Goal: Transaction & Acquisition: Obtain resource

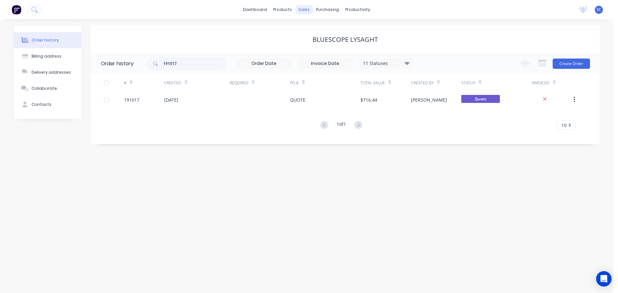
click at [300, 8] on div "sales" at bounding box center [304, 10] width 18 height 10
click at [324, 39] on link "Customers" at bounding box center [337, 43] width 85 height 13
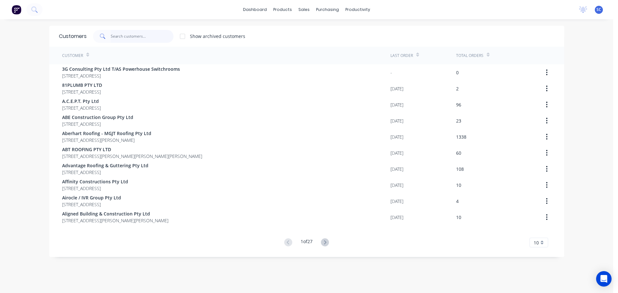
click at [133, 36] on input "text" at bounding box center [142, 36] width 63 height 13
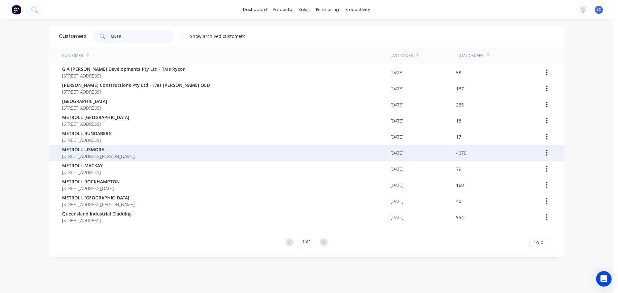
type input "METR"
click at [95, 150] on span "METROLL LISMORE" at bounding box center [98, 149] width 72 height 7
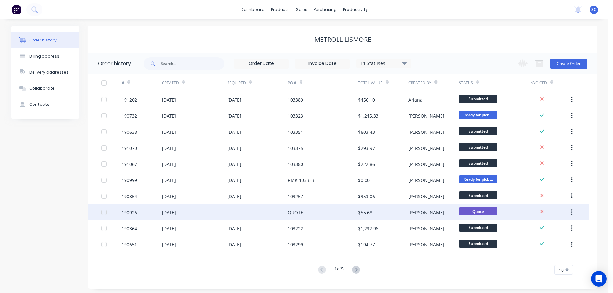
click at [176, 212] on div "27 Aug 2025" at bounding box center [169, 212] width 14 height 7
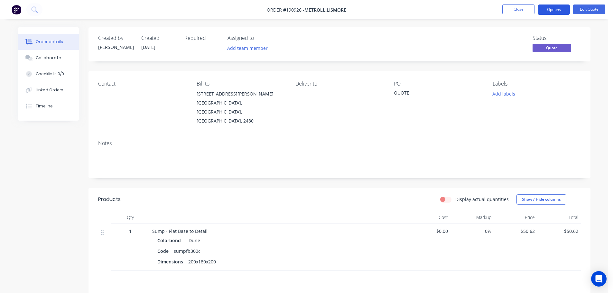
click at [565, 7] on button "Options" at bounding box center [554, 10] width 32 height 10
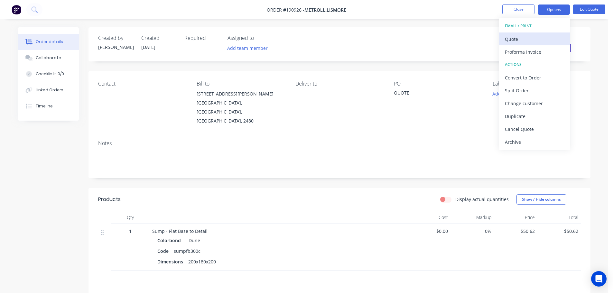
click at [522, 38] on div "Quote" at bounding box center [534, 38] width 59 height 9
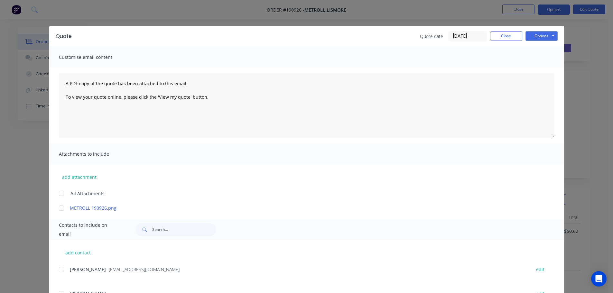
click at [59, 192] on div at bounding box center [61, 193] width 13 height 13
click at [545, 35] on button "Options" at bounding box center [541, 36] width 32 height 10
click at [540, 58] on button "Print" at bounding box center [545, 58] width 41 height 11
click at [509, 33] on button "Close" at bounding box center [506, 36] width 32 height 10
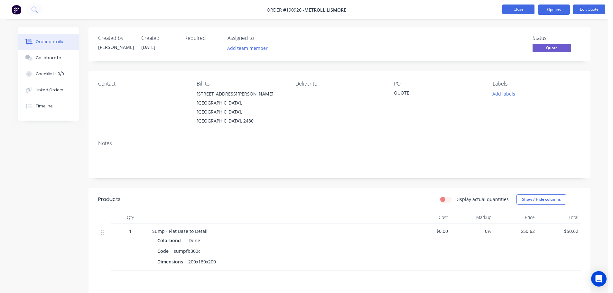
click at [520, 8] on button "Close" at bounding box center [518, 10] width 32 height 10
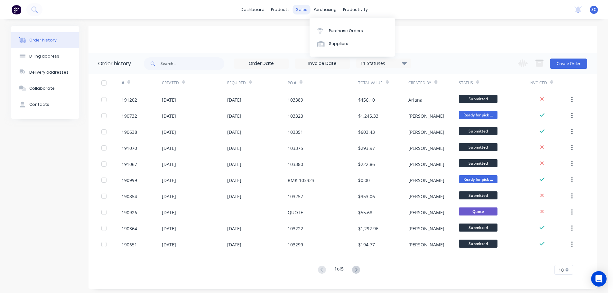
click at [298, 10] on div "sales" at bounding box center [302, 10] width 18 height 10
drag, startPoint x: 298, startPoint y: 7, endPoint x: 306, endPoint y: 19, distance: 14.5
click at [298, 7] on div "sales" at bounding box center [302, 10] width 18 height 10
click at [320, 31] on div "Sales Orders" at bounding box center [325, 31] width 26 height 6
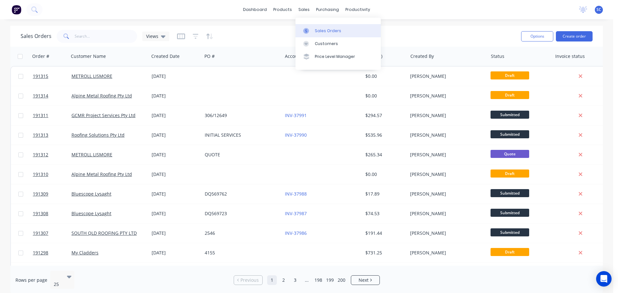
click at [328, 31] on div "Sales Orders" at bounding box center [328, 31] width 26 height 6
click at [193, 38] on icon "button" at bounding box center [196, 36] width 6 height 6
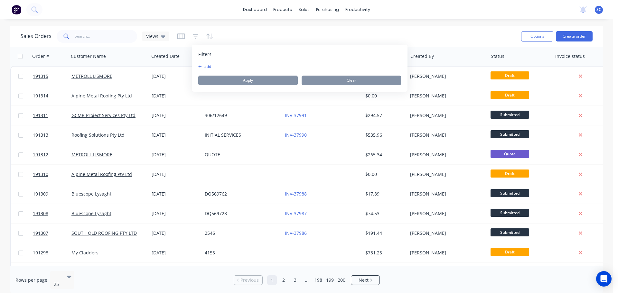
click at [205, 67] on button "add" at bounding box center [206, 66] width 16 height 5
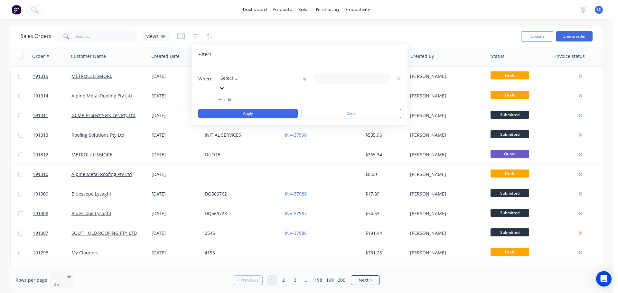
click at [235, 69] on div at bounding box center [266, 69] width 93 height 8
click at [350, 75] on div "8 Status selected" at bounding box center [347, 78] width 58 height 7
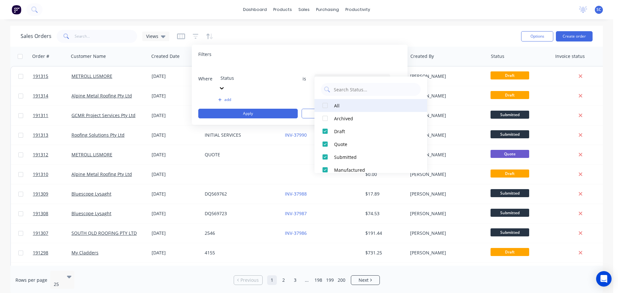
click at [323, 105] on div at bounding box center [324, 105] width 13 height 13
click at [324, 106] on div at bounding box center [324, 105] width 13 height 13
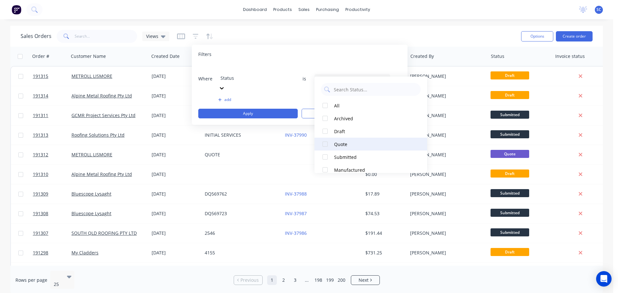
click at [328, 142] on div at bounding box center [324, 144] width 13 height 13
click at [326, 142] on div at bounding box center [324, 144] width 13 height 13
click at [324, 133] on div at bounding box center [324, 131] width 13 height 13
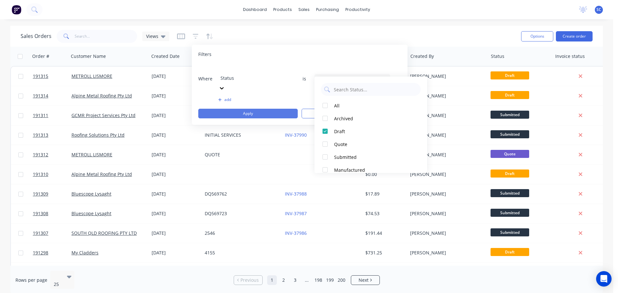
click at [263, 109] on button "Apply" at bounding box center [247, 114] width 99 height 10
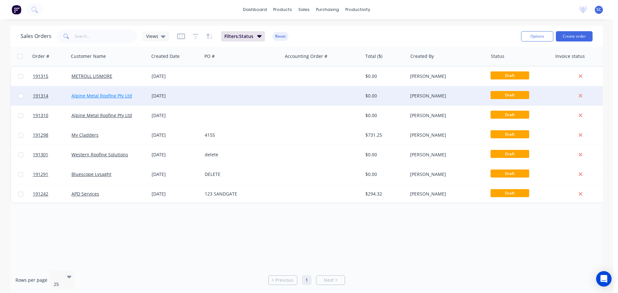
click at [108, 95] on link "Alpine Metal Roofing Pty Ltd" at bounding box center [101, 96] width 60 height 6
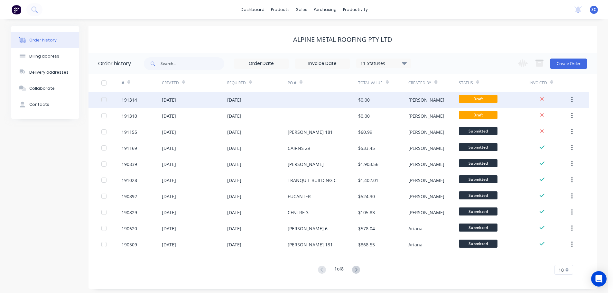
click at [287, 103] on div "01 Sep 2025" at bounding box center [257, 100] width 60 height 16
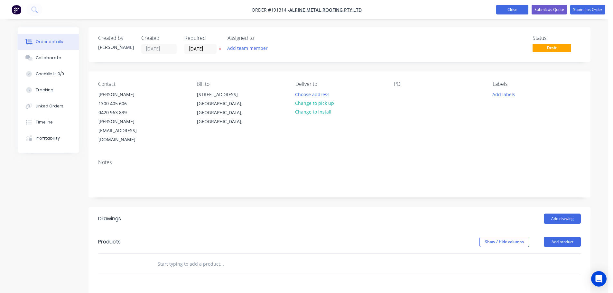
click at [513, 11] on button "Close" at bounding box center [512, 10] width 32 height 10
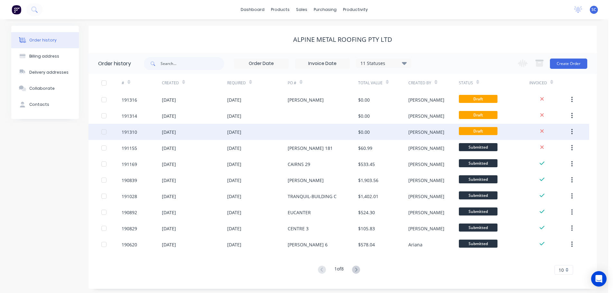
click at [176, 135] on div "[DATE]" at bounding box center [169, 132] width 14 height 7
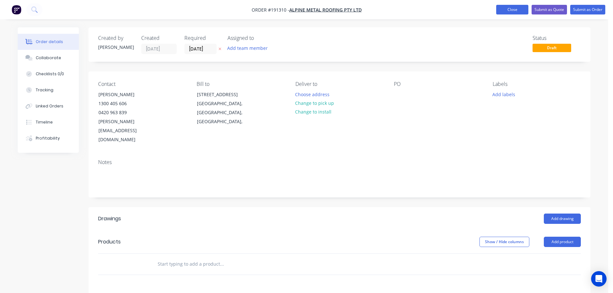
click at [510, 5] on button "Close" at bounding box center [512, 10] width 32 height 10
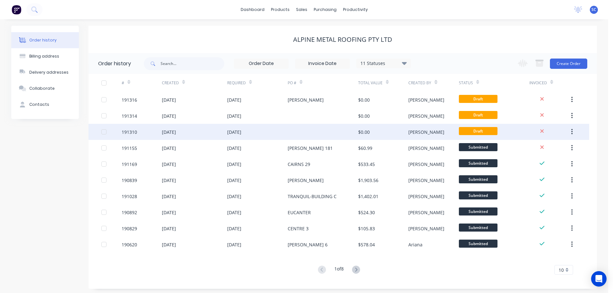
click at [273, 126] on div "01 Sep 2025" at bounding box center [257, 132] width 60 height 16
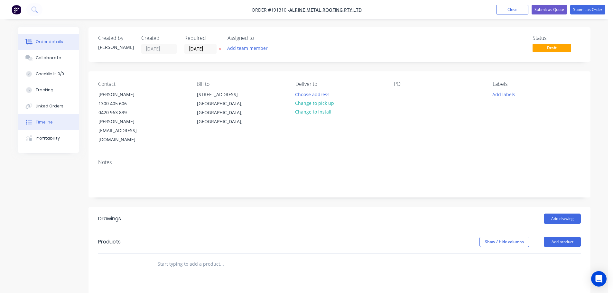
click at [47, 122] on div "Timeline" at bounding box center [44, 122] width 17 height 6
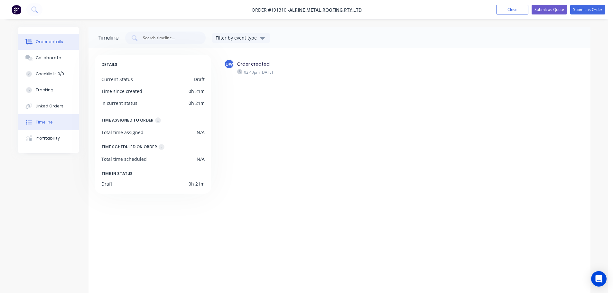
click at [46, 41] on div "Order details" at bounding box center [49, 42] width 27 height 6
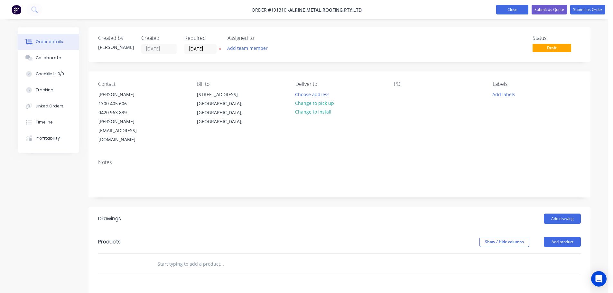
click at [516, 10] on button "Close" at bounding box center [512, 10] width 32 height 10
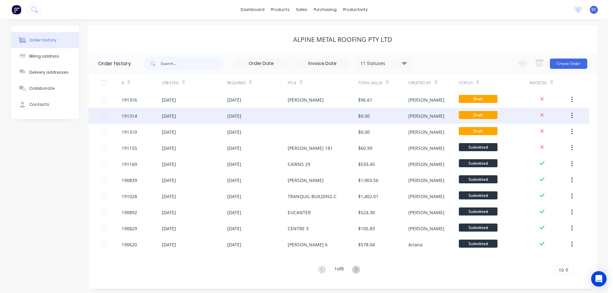
click at [229, 113] on div "01 Sep 2025" at bounding box center [234, 116] width 14 height 7
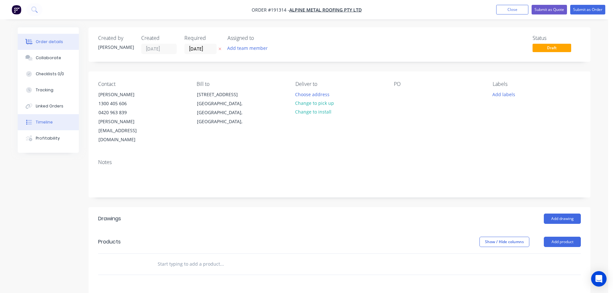
click at [47, 122] on div "Timeline" at bounding box center [44, 122] width 17 height 6
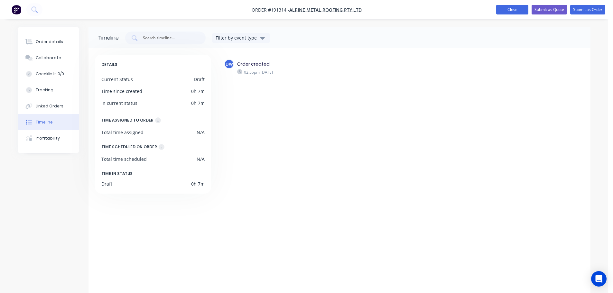
click at [515, 10] on button "Close" at bounding box center [512, 10] width 32 height 10
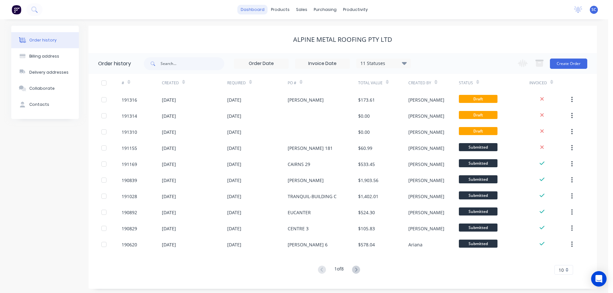
click at [258, 8] on link "dashboard" at bounding box center [252, 10] width 30 height 10
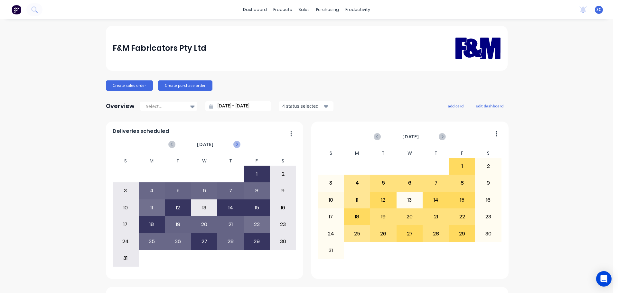
click at [236, 144] on icon at bounding box center [237, 145] width 2 height 4
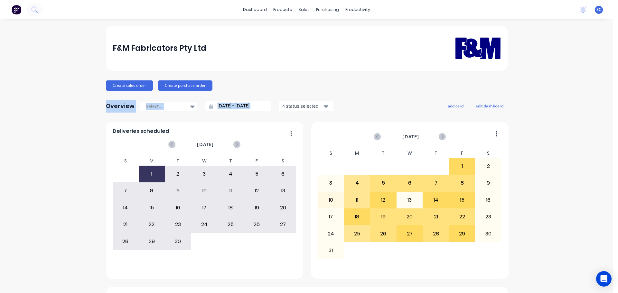
drag, startPoint x: 56, startPoint y: 113, endPoint x: 54, endPoint y: 116, distance: 3.9
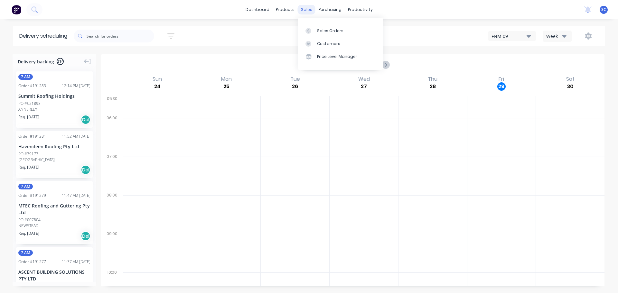
click at [309, 6] on div "sales" at bounding box center [307, 10] width 18 height 10
click at [174, 218] on div at bounding box center [157, 214] width 69 height 39
click at [173, 35] on icon "button" at bounding box center [170, 36] width 7 height 8
click at [149, 58] on input at bounding box center [141, 61] width 60 height 10
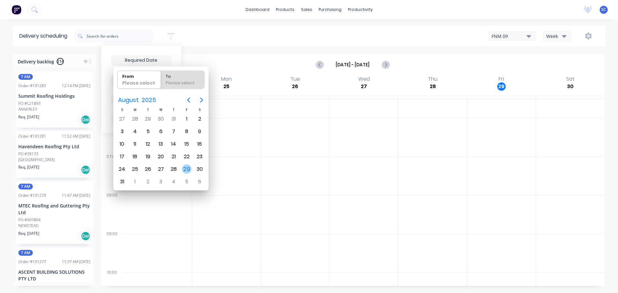
click at [184, 168] on div "29" at bounding box center [187, 169] width 10 height 10
type input "[DATE]"
radio input "false"
radio input "true"
click at [184, 168] on div "29" at bounding box center [187, 169] width 10 height 10
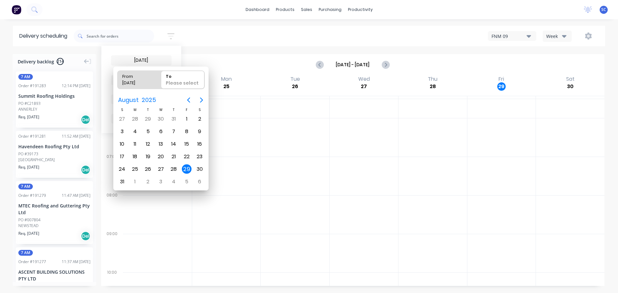
type input "29/08/25 - 29/08/25"
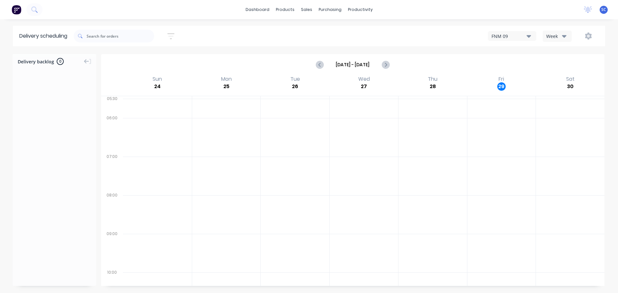
click at [208, 27] on div "29/08/25 - 29/08/25 Sort by Most recent Created date Required date Order number…" at bounding box center [339, 36] width 531 height 18
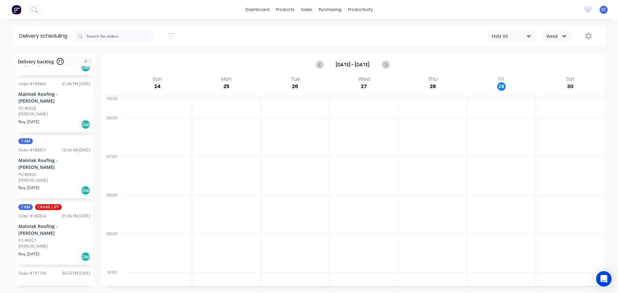
click at [171, 35] on icon "button" at bounding box center [170, 36] width 7 height 8
drag, startPoint x: 137, startPoint y: 59, endPoint x: 143, endPoint y: 62, distance: 6.6
click at [138, 59] on input "01/09/25 - 01/09/25" at bounding box center [141, 61] width 60 height 10
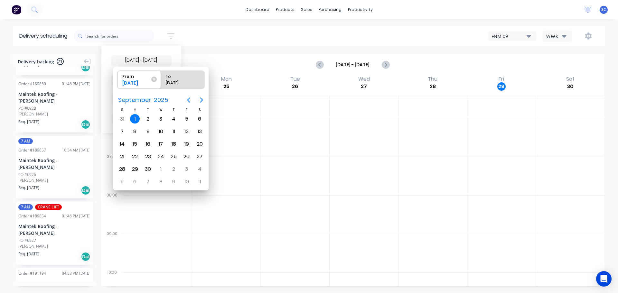
click at [134, 120] on div "1" at bounding box center [135, 119] width 10 height 10
radio input "false"
radio input "true"
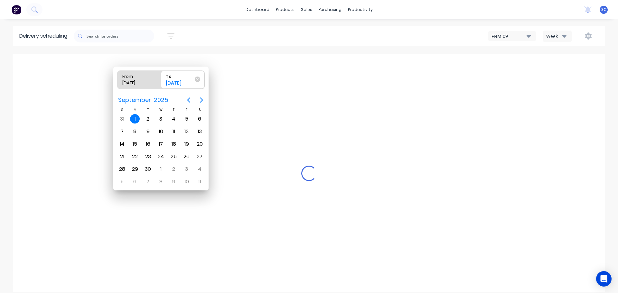
click at [134, 120] on div "1" at bounding box center [135, 119] width 10 height 10
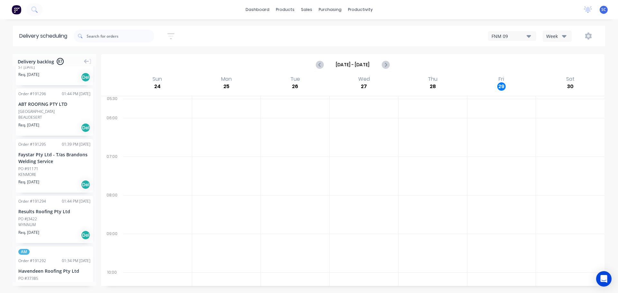
scroll to position [0, 0]
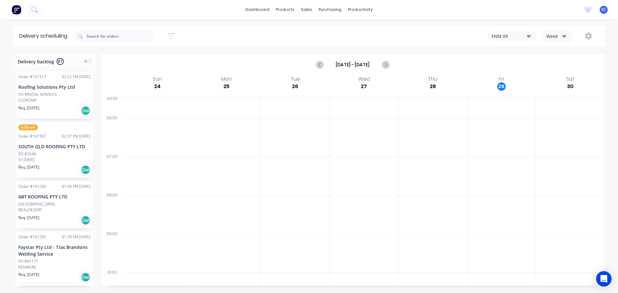
click at [173, 34] on icon "button" at bounding box center [170, 36] width 7 height 8
click at [143, 58] on input "01/09/25 - 01/09/25" at bounding box center [141, 61] width 60 height 10
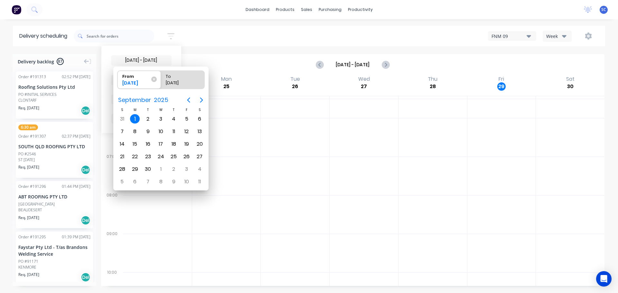
click at [131, 118] on div "1" at bounding box center [135, 119] width 10 height 10
radio input "false"
radio input "true"
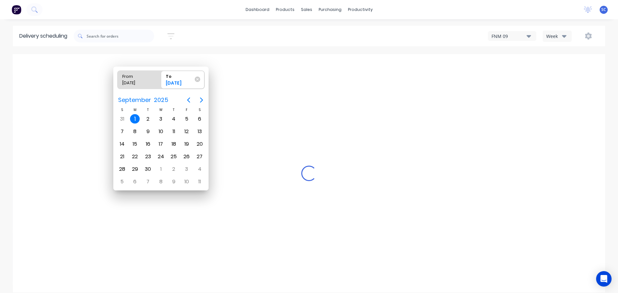
click at [133, 119] on div "1" at bounding box center [135, 119] width 10 height 10
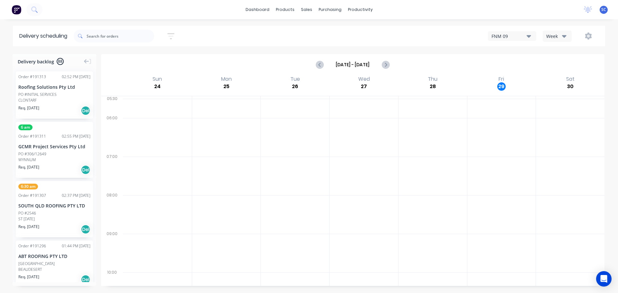
click at [173, 35] on icon "button" at bounding box center [170, 36] width 7 height 8
click at [137, 61] on input "01/09/25 - 01/09/25" at bounding box center [141, 61] width 60 height 10
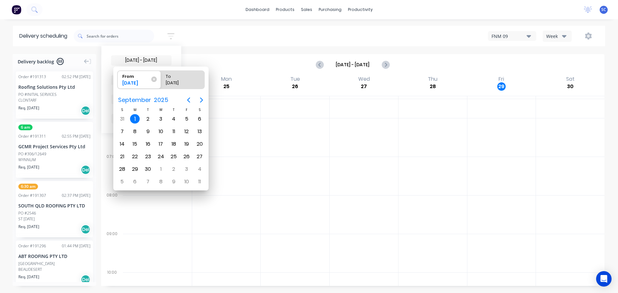
click at [136, 120] on div "1" at bounding box center [135, 119] width 10 height 10
radio input "false"
radio input "true"
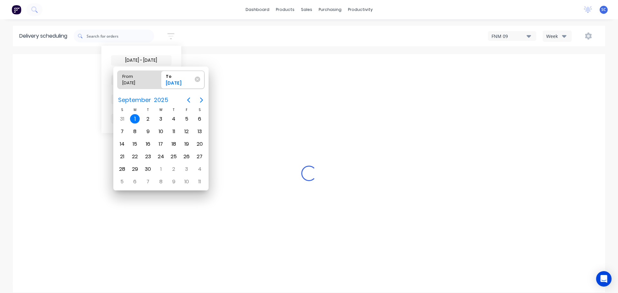
click at [133, 118] on div "1" at bounding box center [135, 119] width 10 height 10
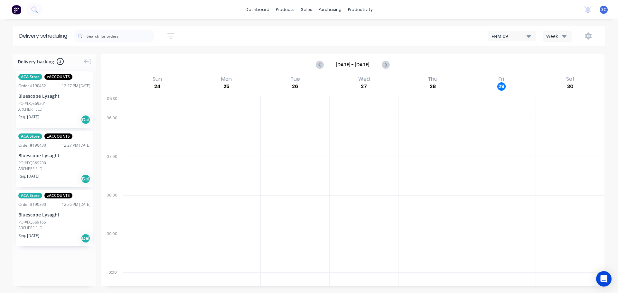
click at [564, 35] on icon "button" at bounding box center [564, 36] width 5 height 3
click at [559, 65] on div "Vehicle" at bounding box center [575, 66] width 64 height 13
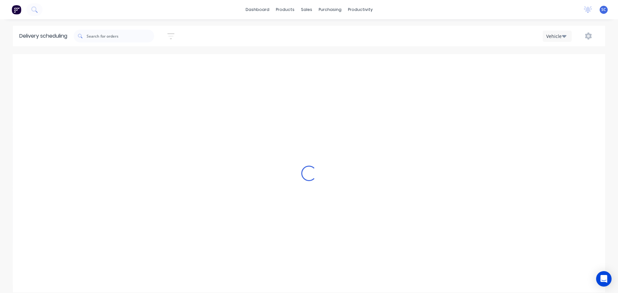
scroll to position [0, 0]
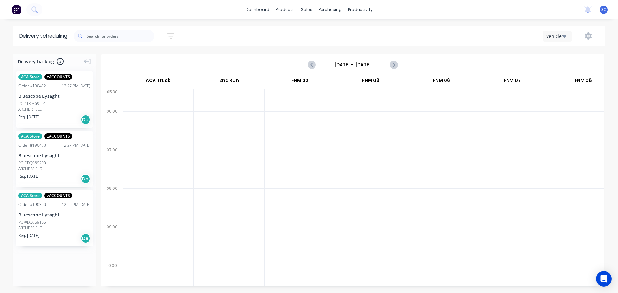
click at [337, 67] on input "Sunday - 24/08/25" at bounding box center [353, 65] width 64 height 10
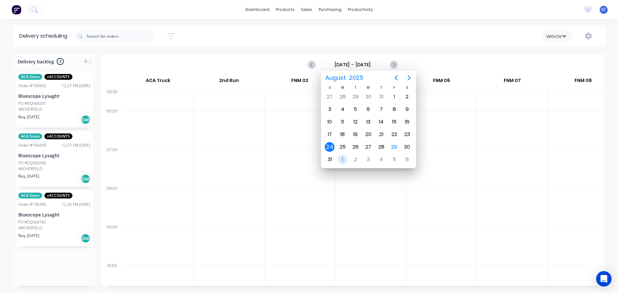
click at [341, 160] on div "1" at bounding box center [342, 160] width 10 height 10
type input "Monday - 01/09/25"
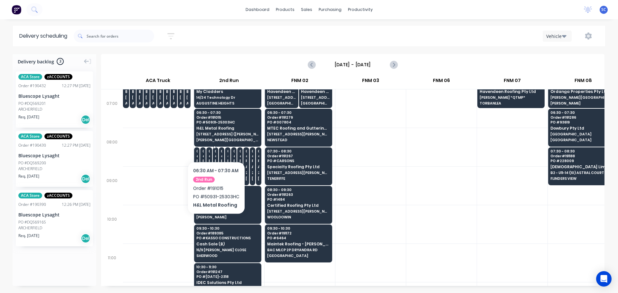
scroll to position [64, 0]
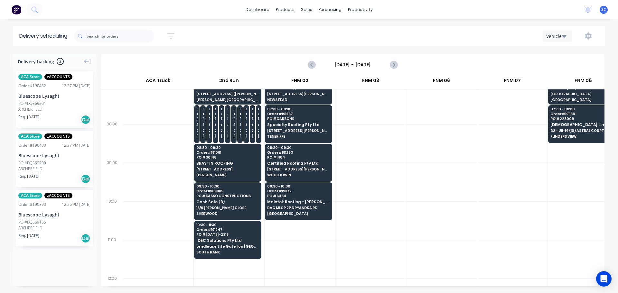
click at [172, 33] on icon "button" at bounding box center [170, 36] width 7 height 6
click at [141, 56] on input "01/09/25 - 01/09/25" at bounding box center [141, 61] width 60 height 10
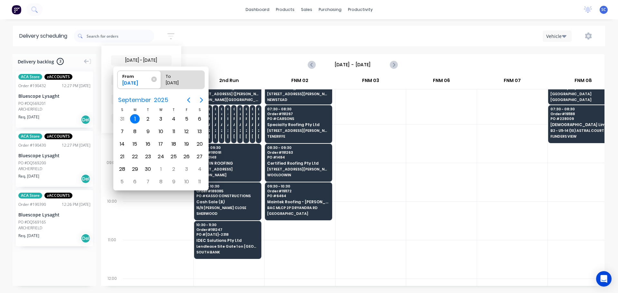
click at [135, 117] on div "1" at bounding box center [135, 119] width 10 height 10
radio input "false"
radio input "true"
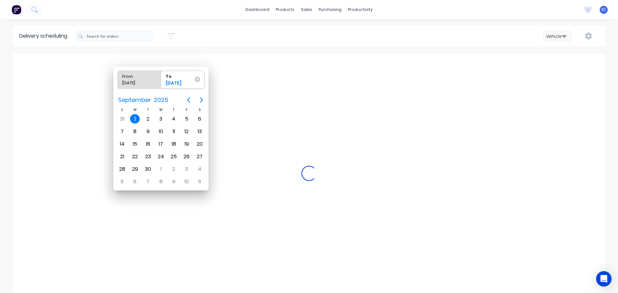
click at [133, 117] on div "1" at bounding box center [135, 119] width 10 height 10
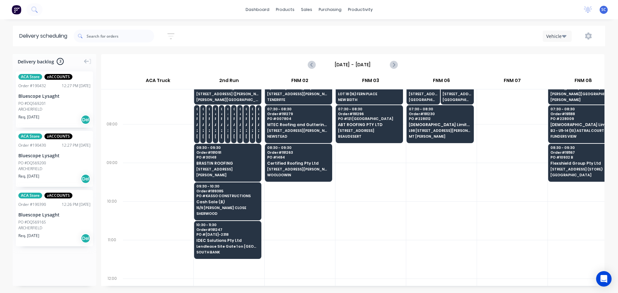
click at [348, 59] on div "Monday - 01/09/25" at bounding box center [353, 65] width 502 height 20
click at [338, 64] on input "Monday - 01/09/25" at bounding box center [353, 65] width 64 height 10
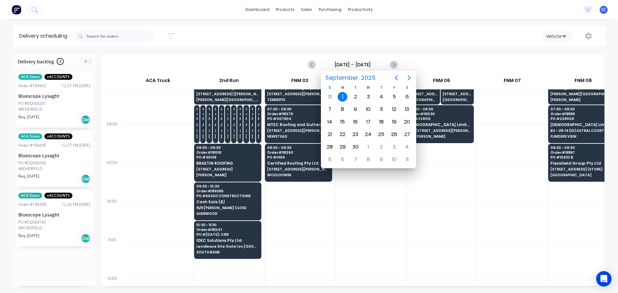
click at [343, 97] on div "1" at bounding box center [342, 97] width 10 height 10
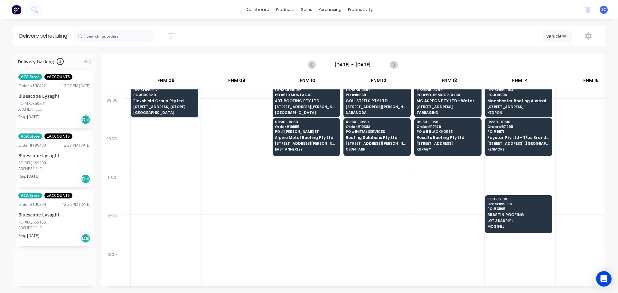
scroll to position [0, 417]
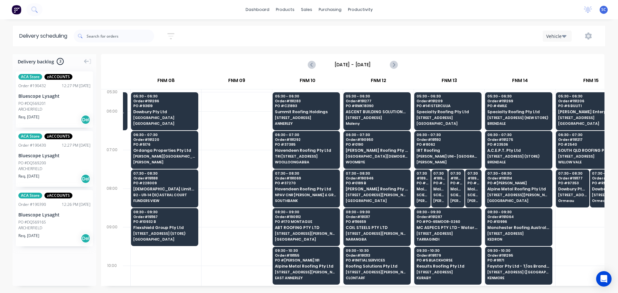
click at [339, 65] on input "Monday - 01/09/25" at bounding box center [353, 65] width 64 height 10
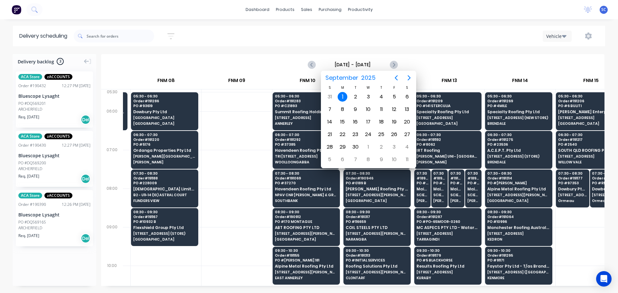
click at [343, 95] on div "1" at bounding box center [342, 97] width 10 height 10
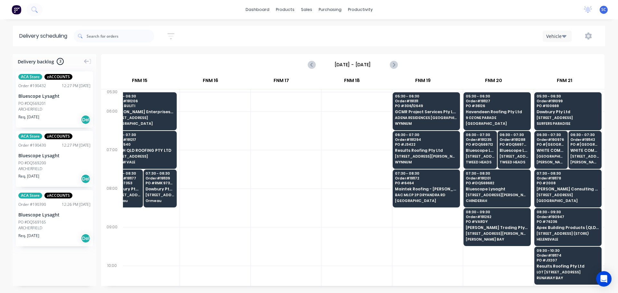
scroll to position [0, 451]
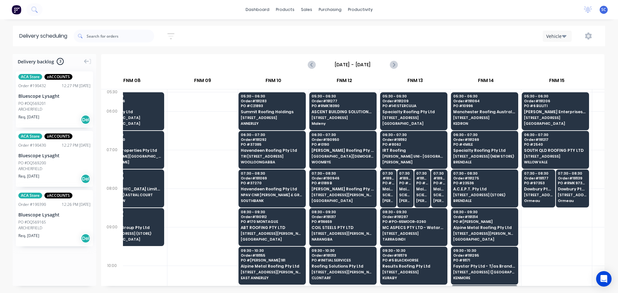
click at [172, 35] on icon "button" at bounding box center [170, 36] width 7 height 8
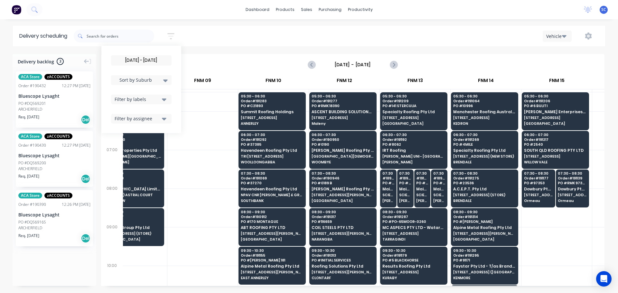
click at [146, 59] on input "01/09/25 - 01/09/25" at bounding box center [141, 61] width 60 height 10
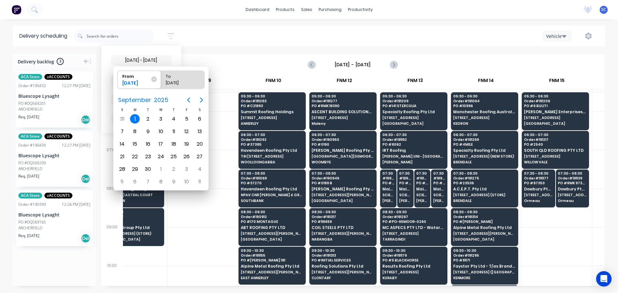
click at [133, 119] on div "1" at bounding box center [135, 119] width 10 height 10
radio input "false"
radio input "true"
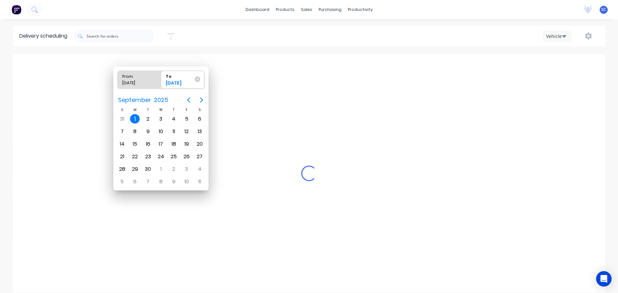
click at [134, 119] on div "1" at bounding box center [135, 119] width 10 height 10
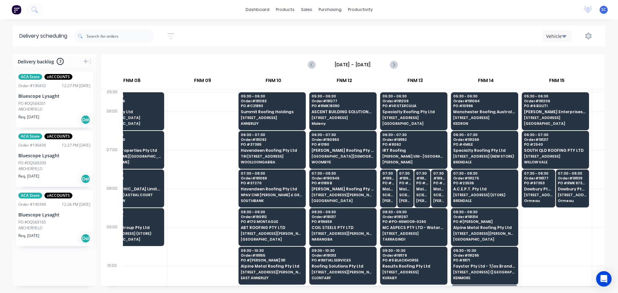
scroll to position [0, 868]
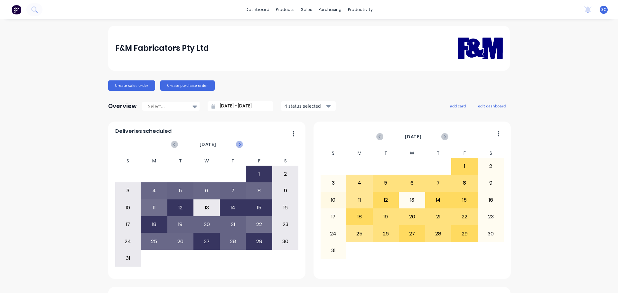
click at [236, 145] on icon at bounding box center [239, 144] width 7 height 7
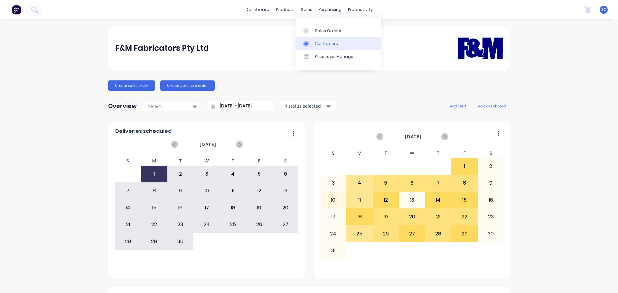
click at [320, 43] on div "Customers" at bounding box center [326, 44] width 23 height 6
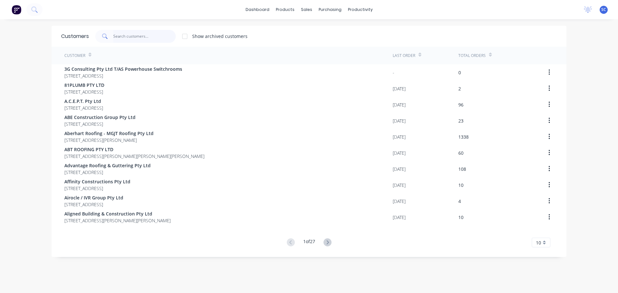
click at [126, 38] on input "text" at bounding box center [144, 36] width 63 height 13
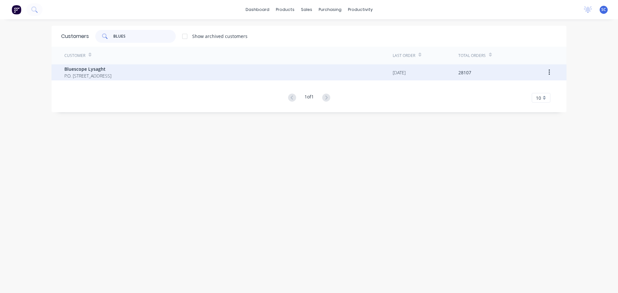
type input "BLUES"
click at [101, 78] on span "P.O. [STREET_ADDRESS]" at bounding box center [87, 75] width 47 height 7
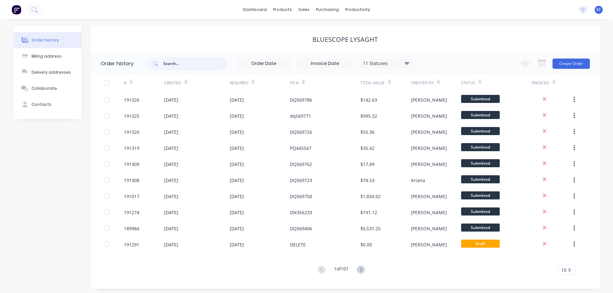
click at [193, 64] on input "text" at bounding box center [195, 63] width 64 height 13
type input "191162"
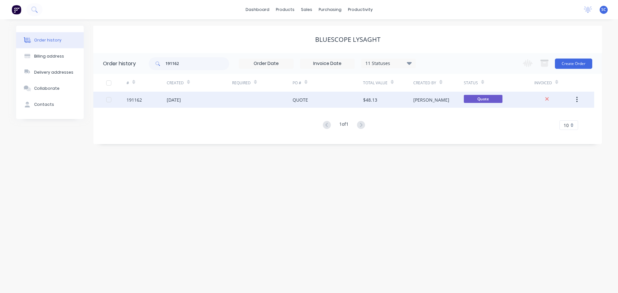
click at [211, 99] on div "[DATE]" at bounding box center [199, 100] width 65 height 16
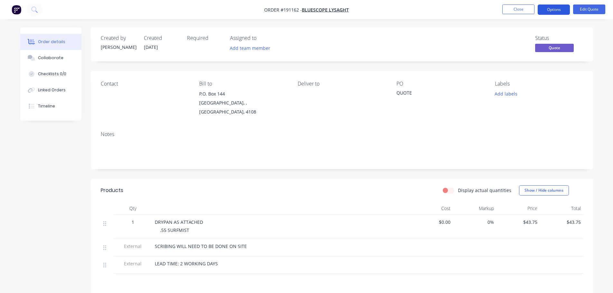
click at [559, 11] on button "Options" at bounding box center [554, 10] width 32 height 10
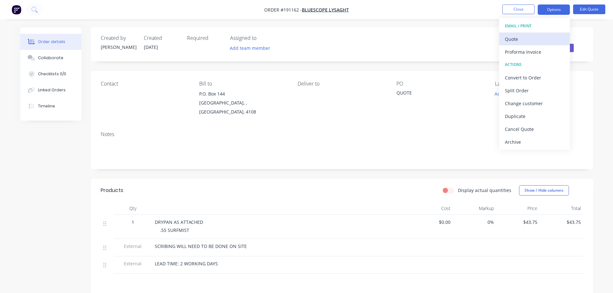
click at [524, 40] on div "Quote" at bounding box center [534, 38] width 59 height 9
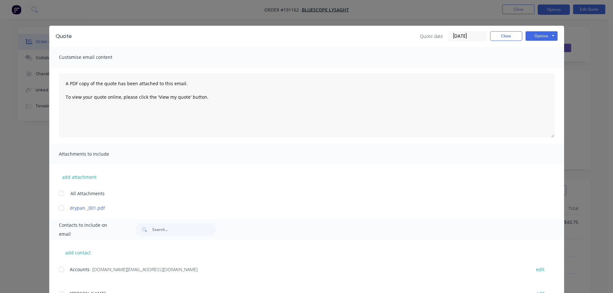
click at [62, 193] on div at bounding box center [61, 193] width 13 height 13
click at [545, 34] on button "Options" at bounding box center [541, 36] width 32 height 10
click at [543, 57] on button "Print" at bounding box center [545, 58] width 41 height 11
click at [509, 39] on button "Close" at bounding box center [506, 36] width 32 height 10
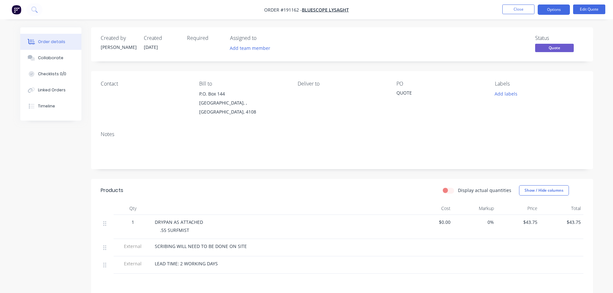
click at [528, 3] on nav "Order #191162 - Bluescope Lysaght Close Options Edit Quote" at bounding box center [306, 9] width 613 height 19
click at [516, 8] on button "Close" at bounding box center [518, 10] width 32 height 10
